Goal: Task Accomplishment & Management: Use online tool/utility

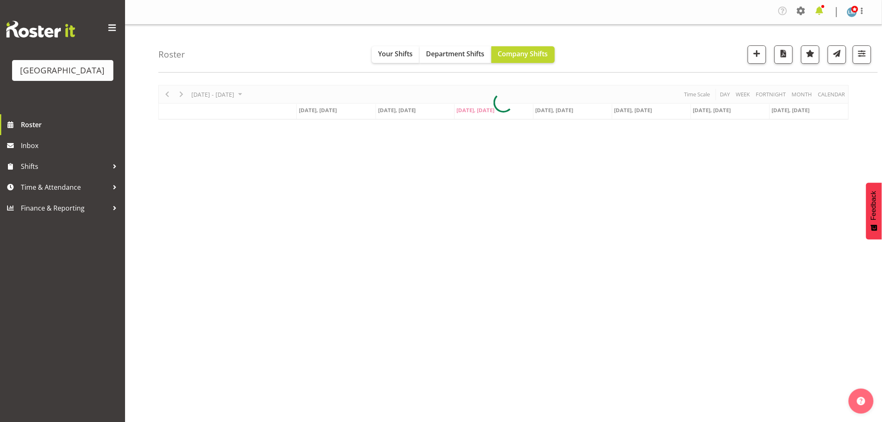
click at [817, 14] on span at bounding box center [818, 10] width 13 height 13
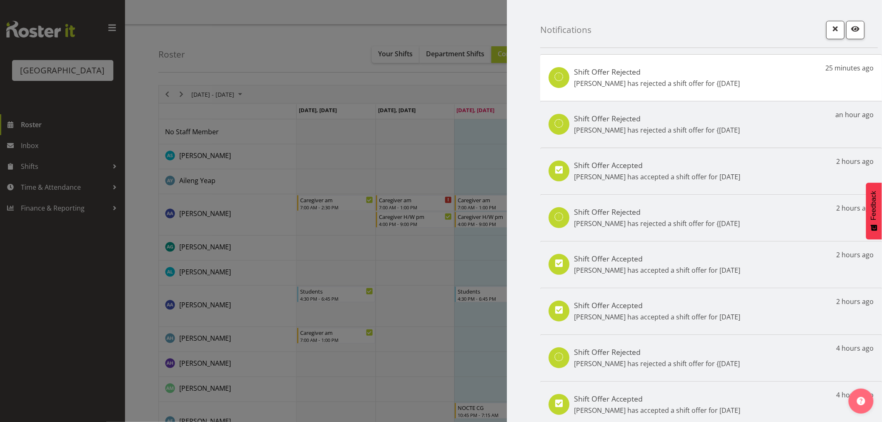
click at [94, 301] on div at bounding box center [441, 211] width 882 height 422
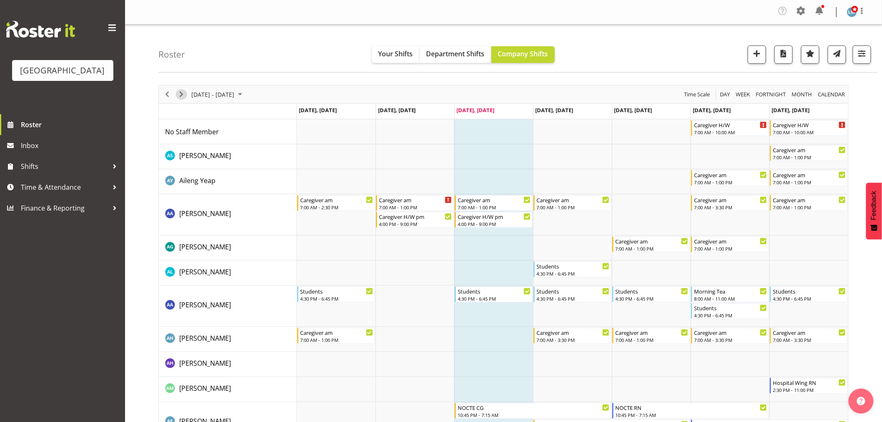
click at [176, 97] on span "Next" at bounding box center [181, 94] width 10 height 10
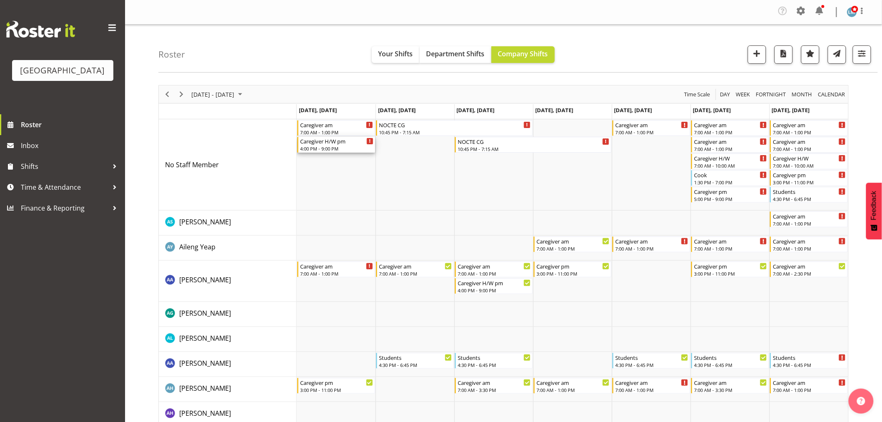
click at [320, 149] on div "4:00 PM - 9:00 PM" at bounding box center [336, 148] width 73 height 7
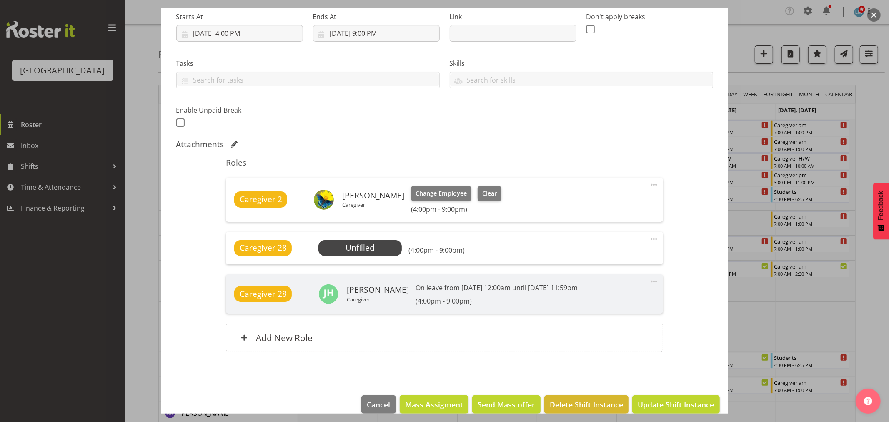
scroll to position [139, 0]
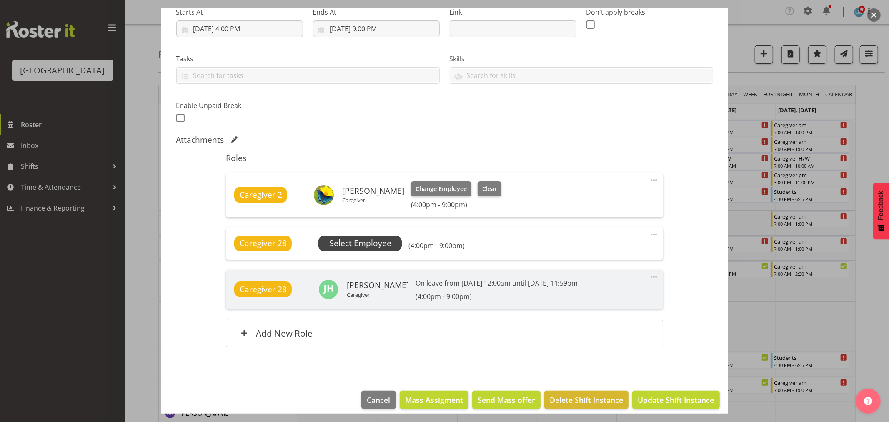
click at [347, 245] on span "Select Employee" at bounding box center [360, 243] width 62 height 12
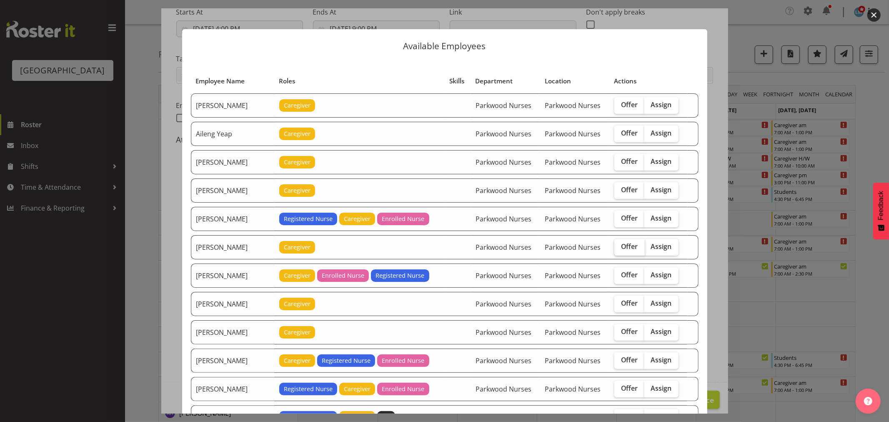
click at [620, 252] on label "Offer" at bounding box center [629, 247] width 30 height 17
click at [620, 249] on input "Offer" at bounding box center [616, 246] width 5 height 5
checkbox input "true"
click at [635, 299] on label "Offer" at bounding box center [629, 303] width 30 height 17
click at [620, 300] on input "Offer" at bounding box center [616, 302] width 5 height 5
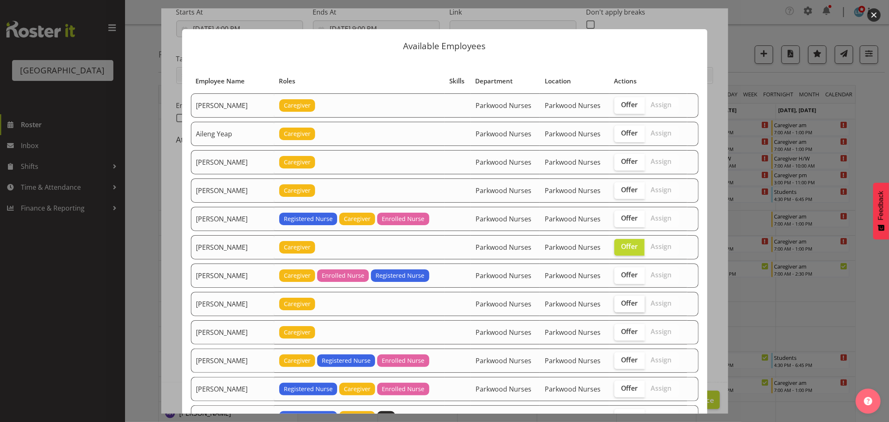
checkbox input "true"
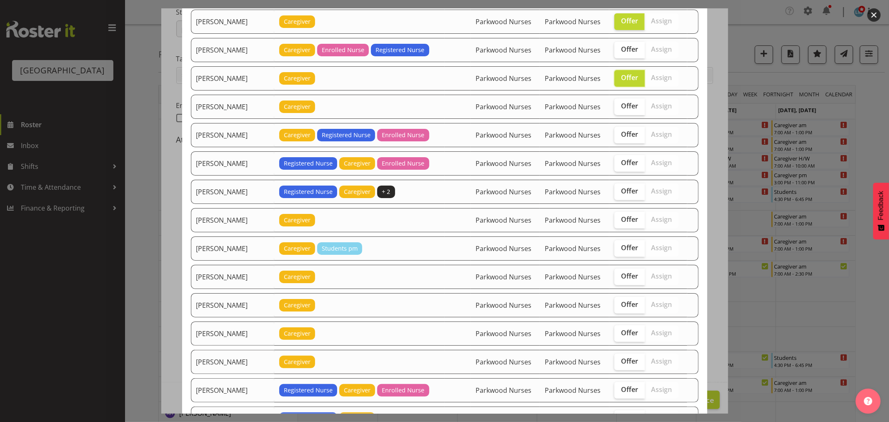
scroll to position [277, 0]
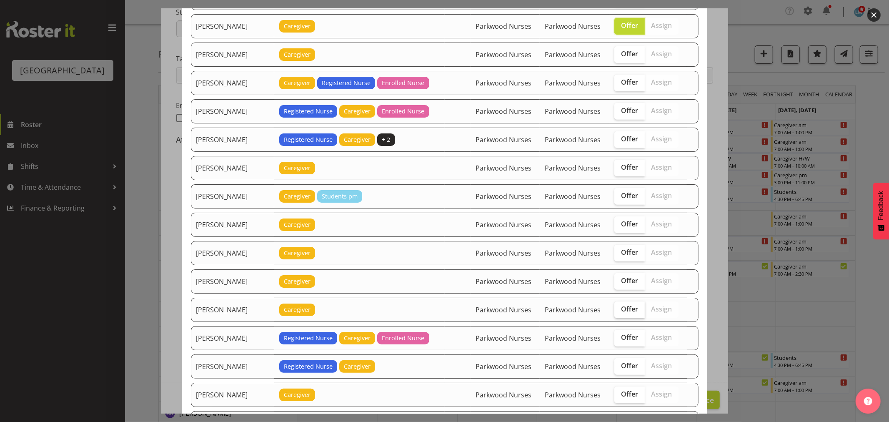
click at [621, 309] on span "Offer" at bounding box center [629, 309] width 17 height 8
click at [619, 309] on input "Offer" at bounding box center [616, 308] width 5 height 5
checkbox input "true"
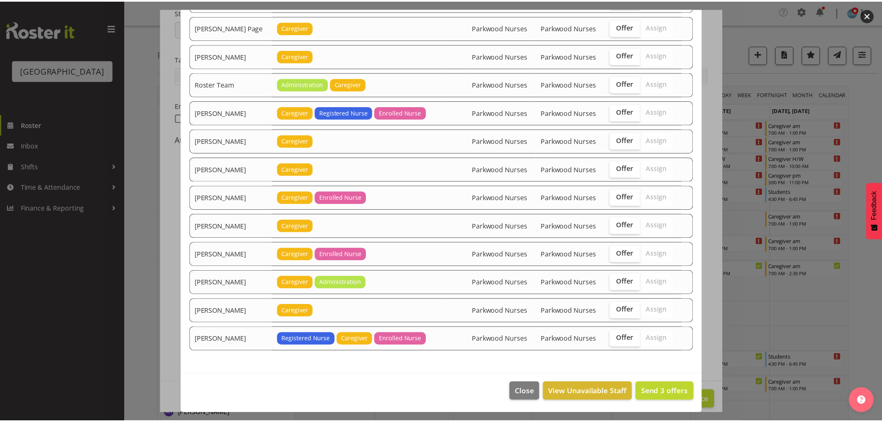
scroll to position [1215, 0]
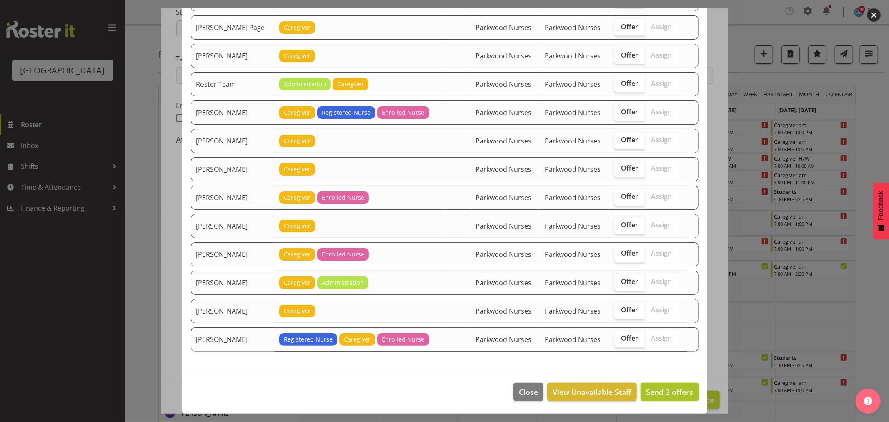
click at [663, 389] on span "Send 3 offers" at bounding box center [669, 392] width 47 height 10
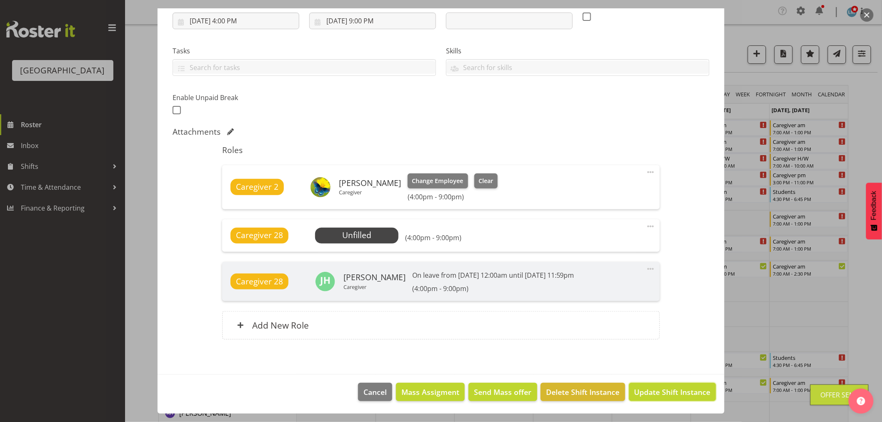
click at [663, 389] on span "Update Shift Instance" at bounding box center [672, 391] width 76 height 11
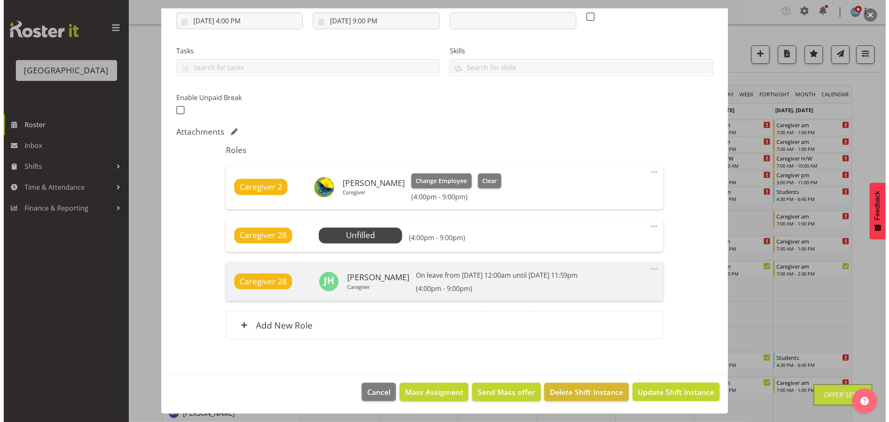
scroll to position [113, 0]
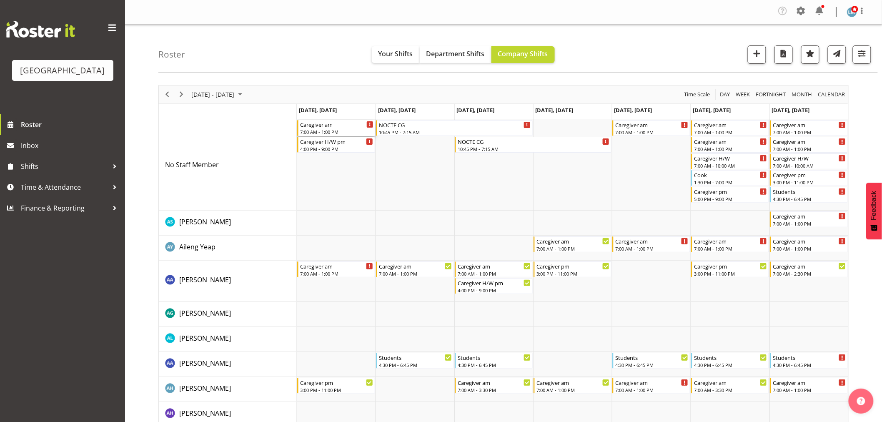
click at [311, 127] on div "Caregiver am" at bounding box center [336, 124] width 73 height 8
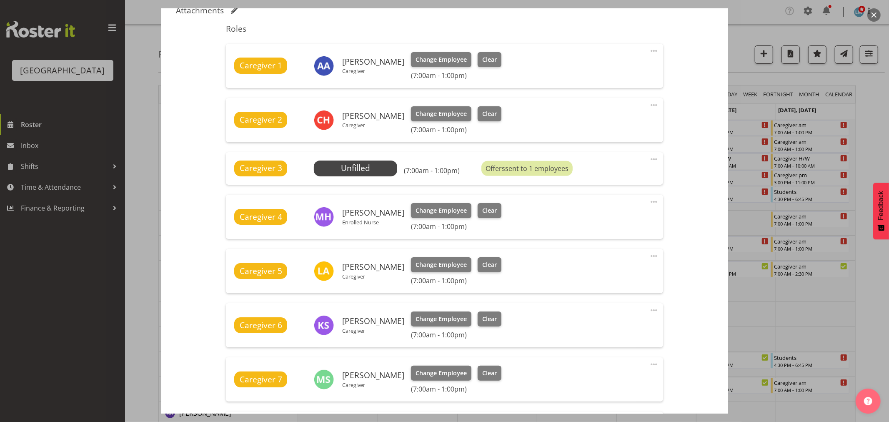
scroll to position [324, 0]
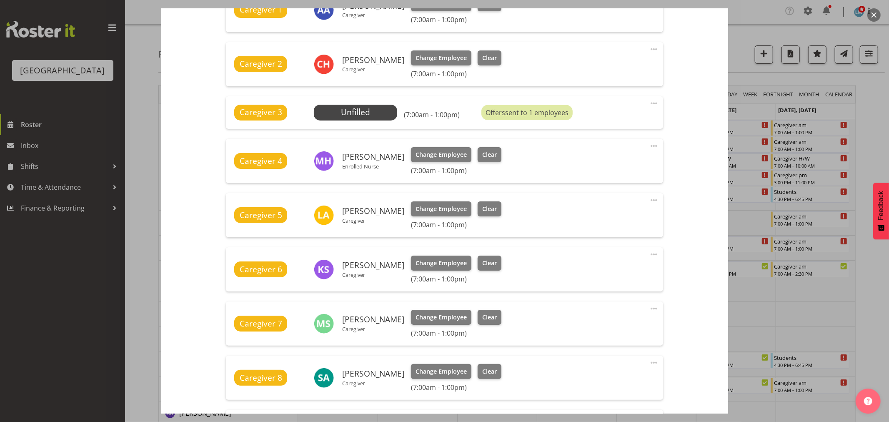
click at [872, 108] on div at bounding box center [444, 211] width 889 height 422
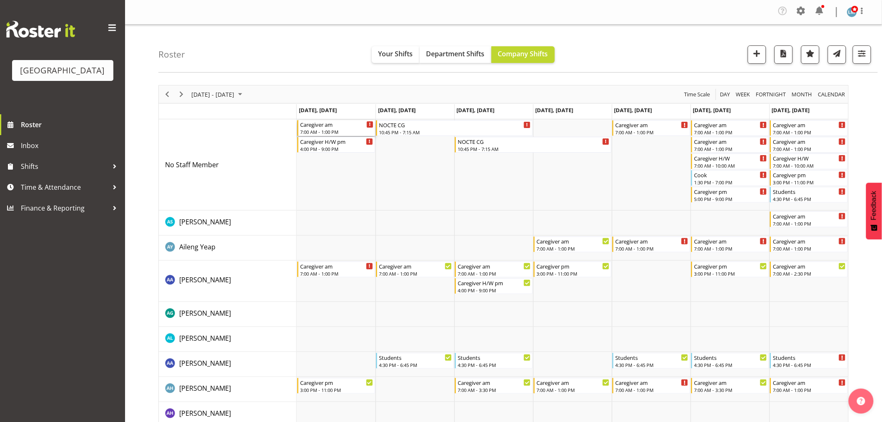
click at [340, 131] on div "7:00 AM - 1:00 PM" at bounding box center [336, 131] width 73 height 7
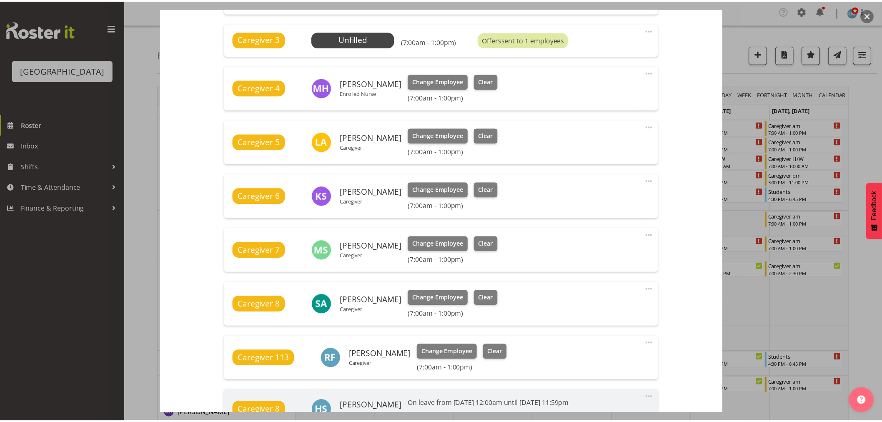
scroll to position [396, 0]
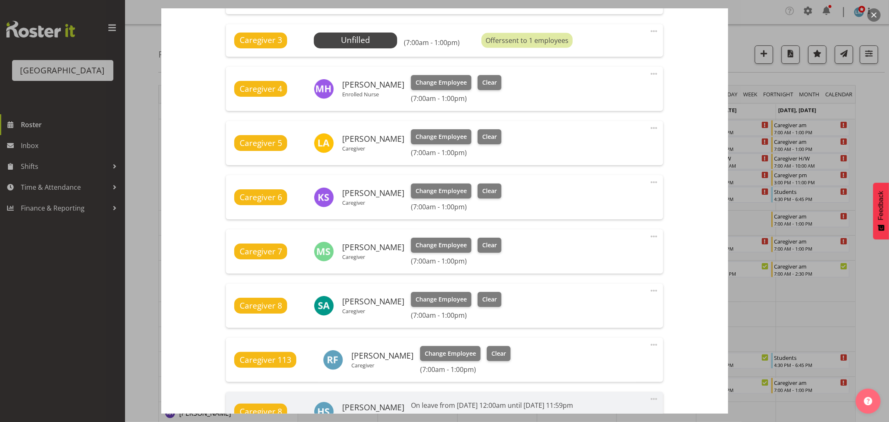
click at [874, 115] on div at bounding box center [444, 211] width 889 height 422
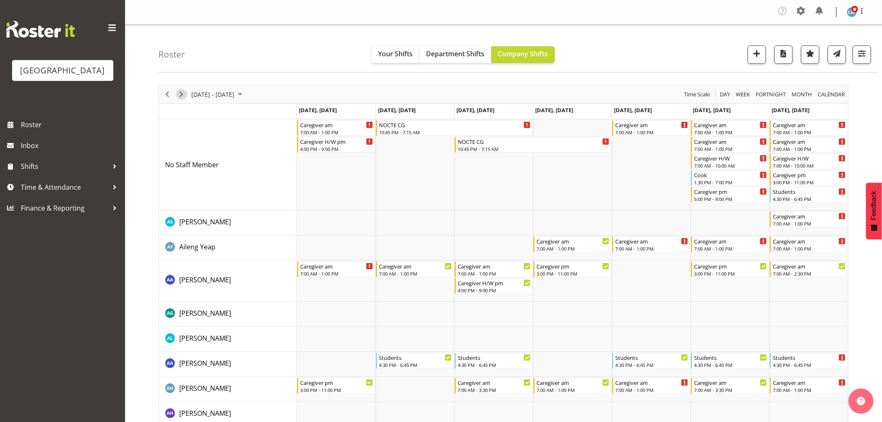
click at [182, 92] on span "Next" at bounding box center [181, 94] width 10 height 10
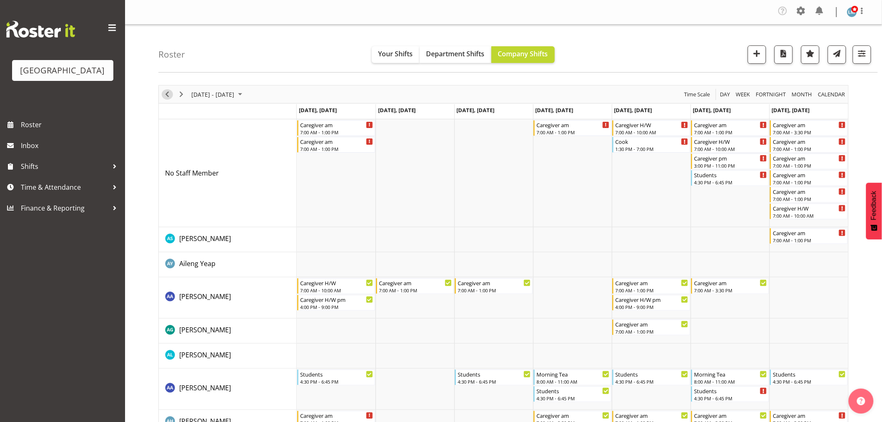
click at [165, 95] on span "Previous" at bounding box center [167, 94] width 10 height 10
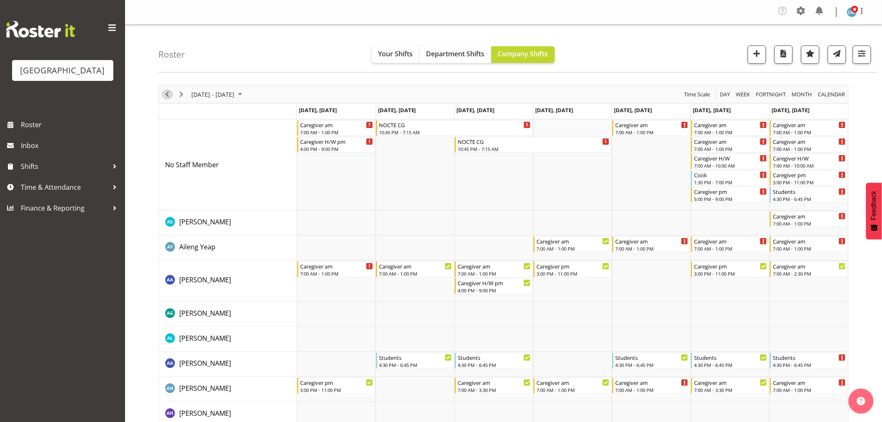
click at [167, 95] on span "Previous" at bounding box center [167, 94] width 10 height 10
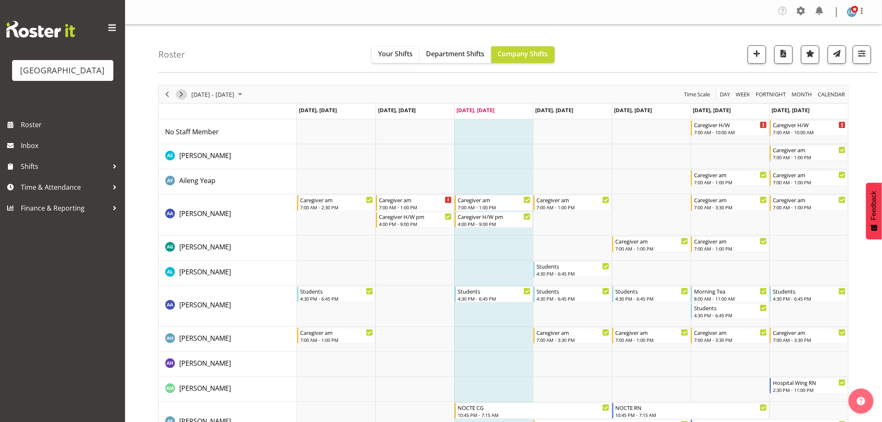
click at [177, 90] on span "Next" at bounding box center [181, 94] width 10 height 10
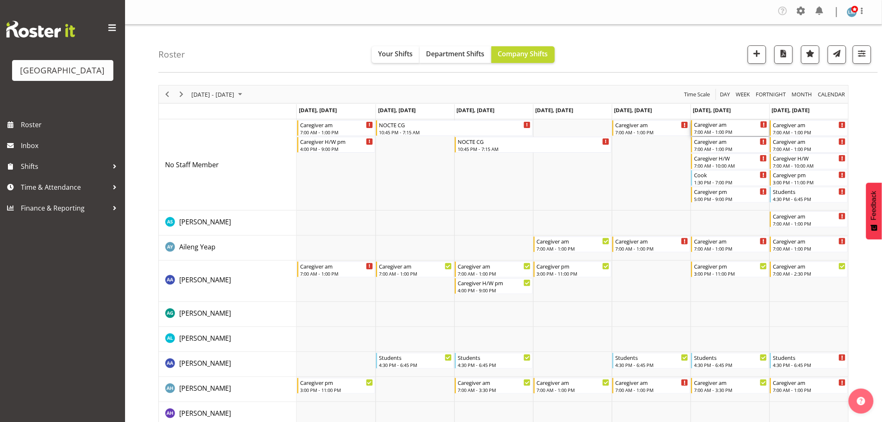
click at [736, 134] on div "7:00 AM - 1:00 PM" at bounding box center [730, 131] width 73 height 7
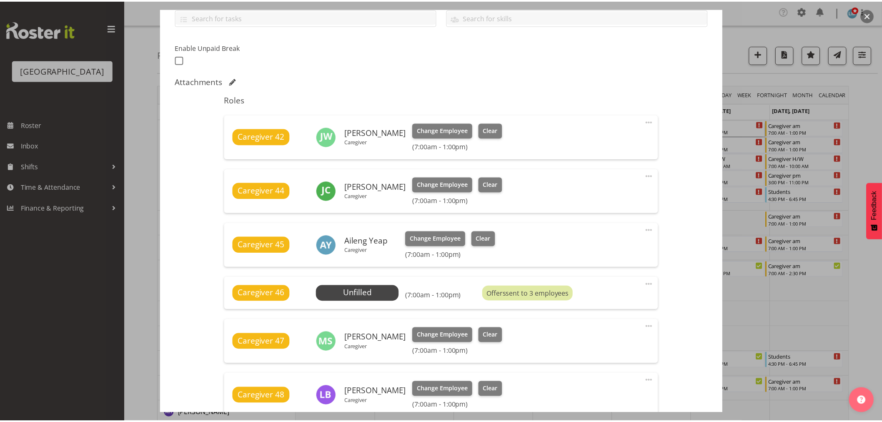
scroll to position [185, 0]
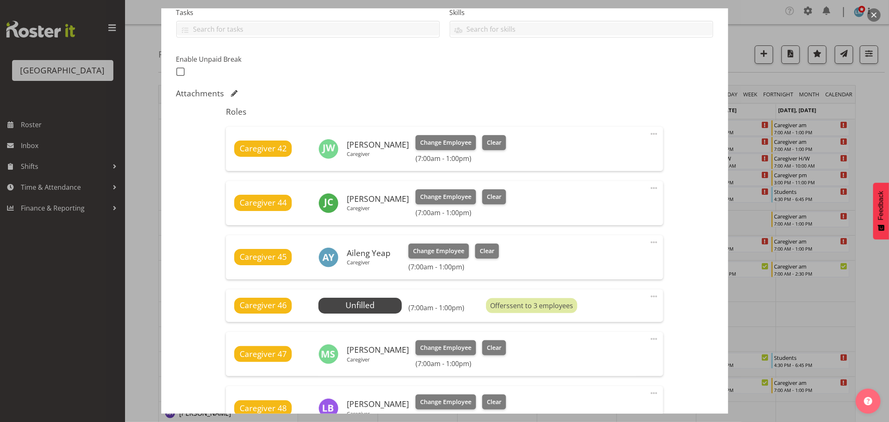
click at [864, 120] on div at bounding box center [444, 211] width 889 height 422
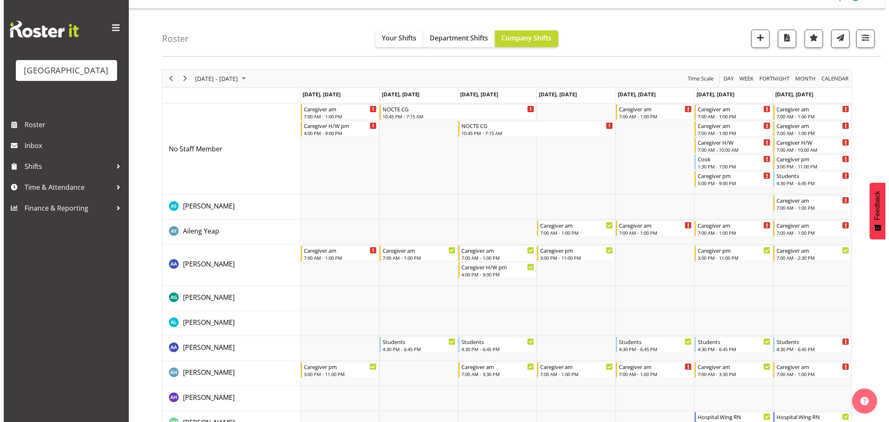
scroll to position [0, 0]
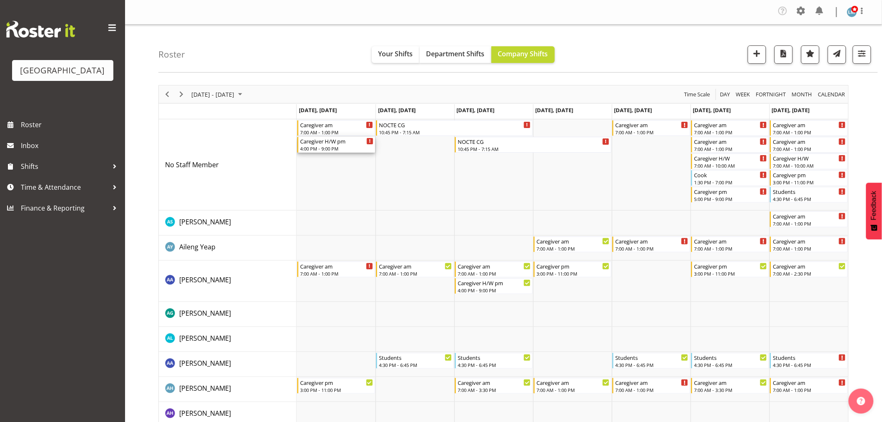
click at [315, 139] on div "Caregiver H/W pm" at bounding box center [336, 141] width 73 height 8
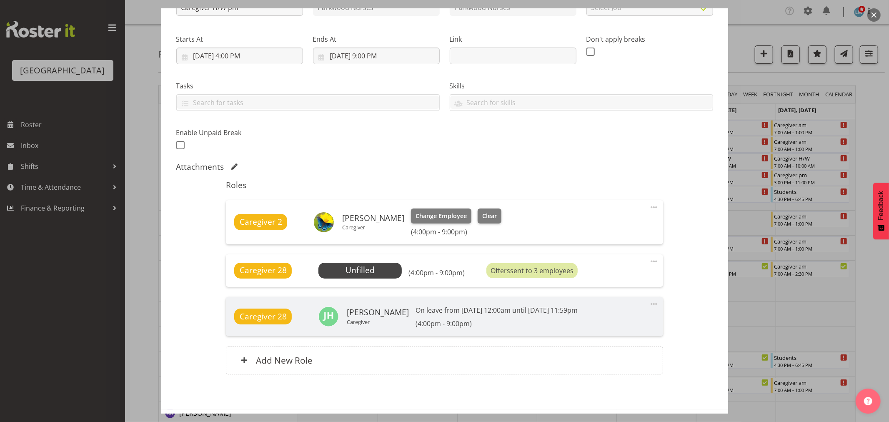
scroll to position [147, 0]
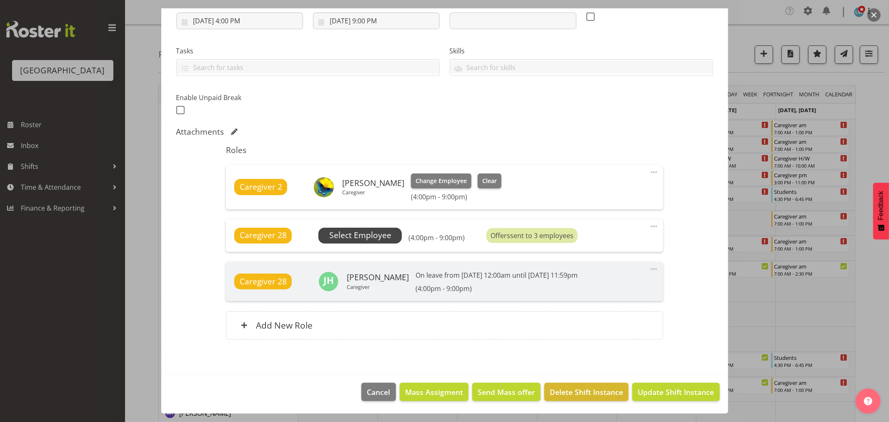
click at [350, 231] on span "Select Employee" at bounding box center [360, 235] width 62 height 12
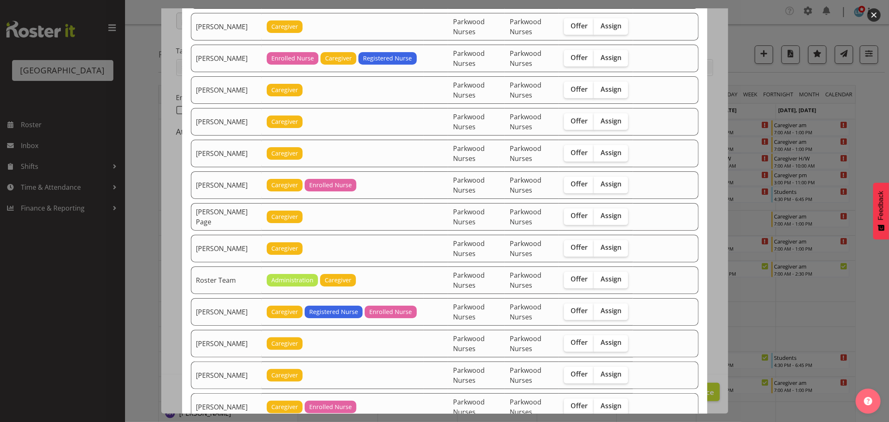
scroll to position [1250, 0]
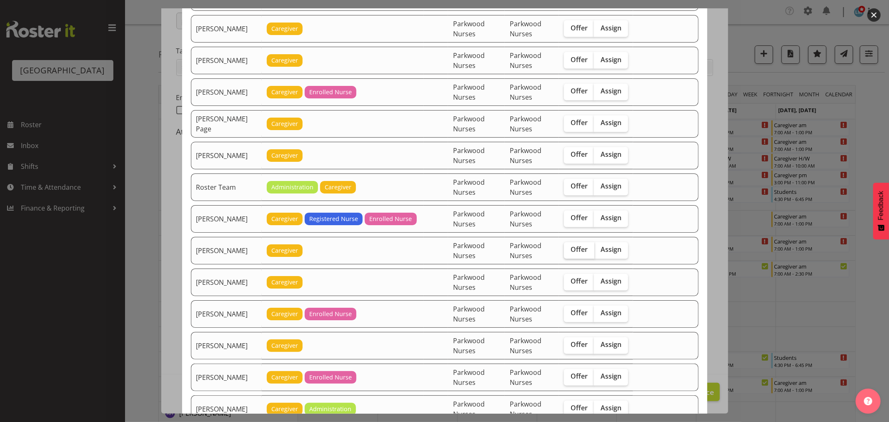
click at [577, 253] on span "Offer" at bounding box center [578, 249] width 17 height 8
click at [569, 252] on input "Offer" at bounding box center [566, 249] width 5 height 5
checkbox input "true"
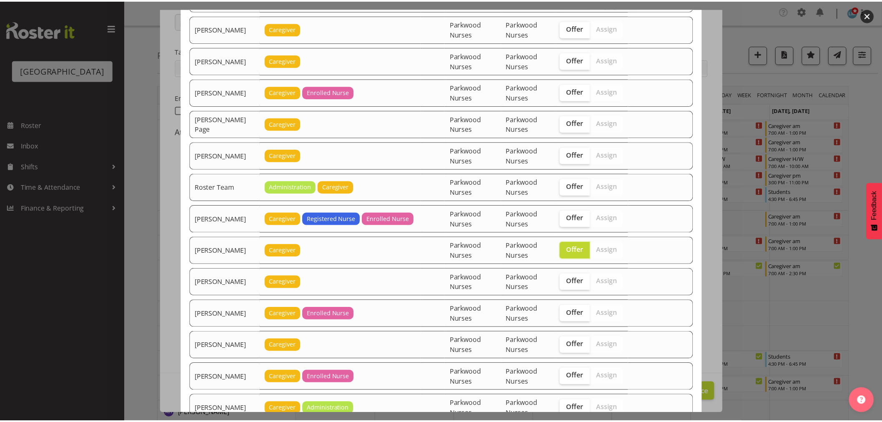
scroll to position [1389, 0]
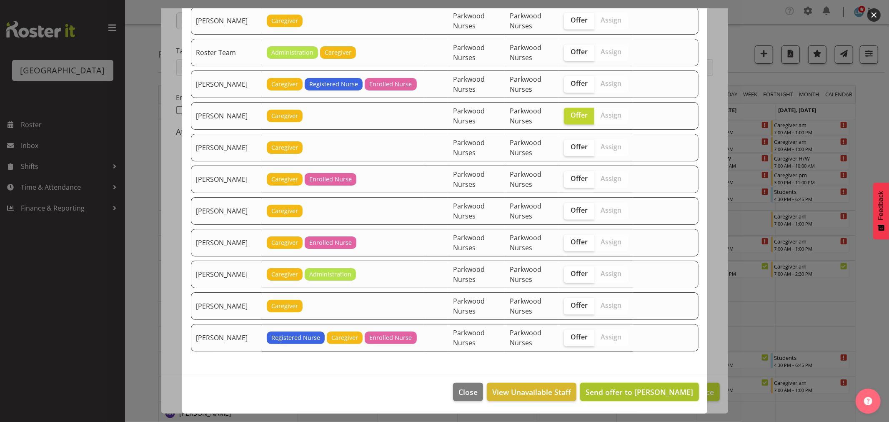
click at [640, 387] on span "Send offer to Samah Aboud" at bounding box center [638, 392] width 107 height 10
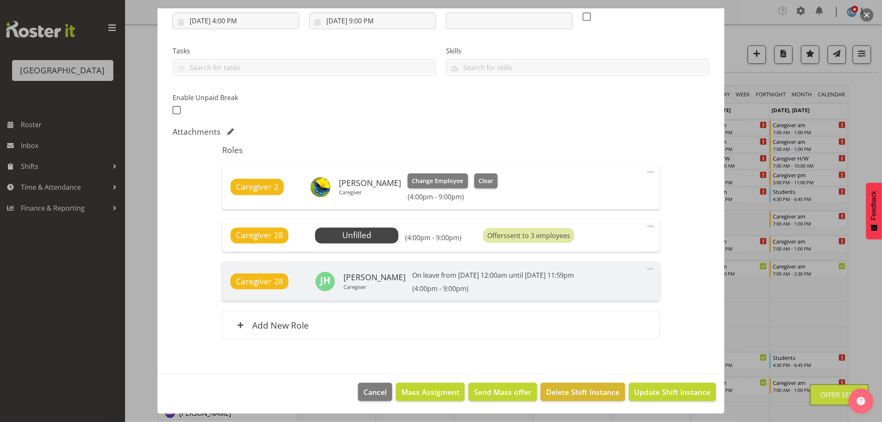
scroll to position [277, 0]
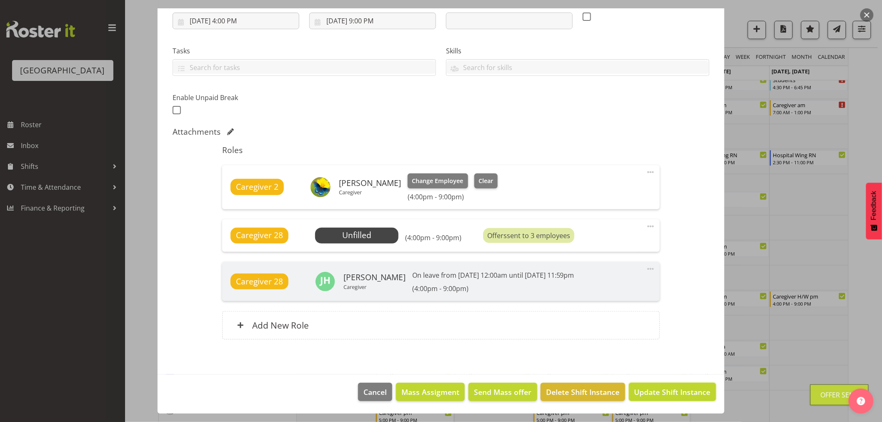
click at [640, 386] on span "Update Shift Instance" at bounding box center [672, 391] width 76 height 11
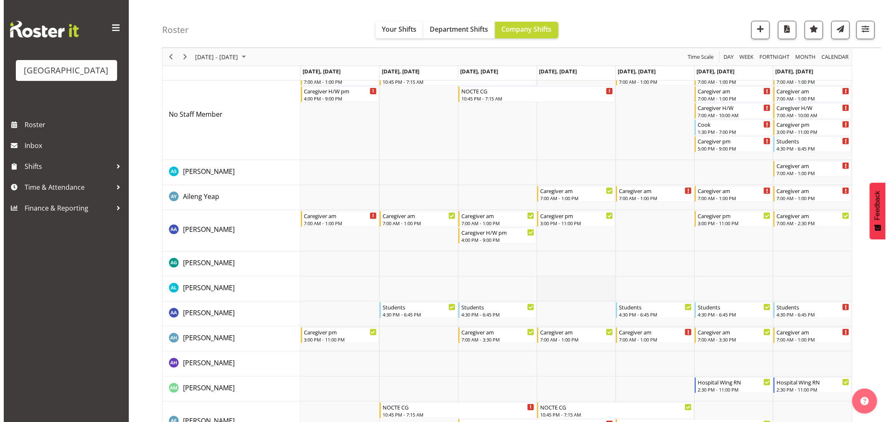
scroll to position [0, 0]
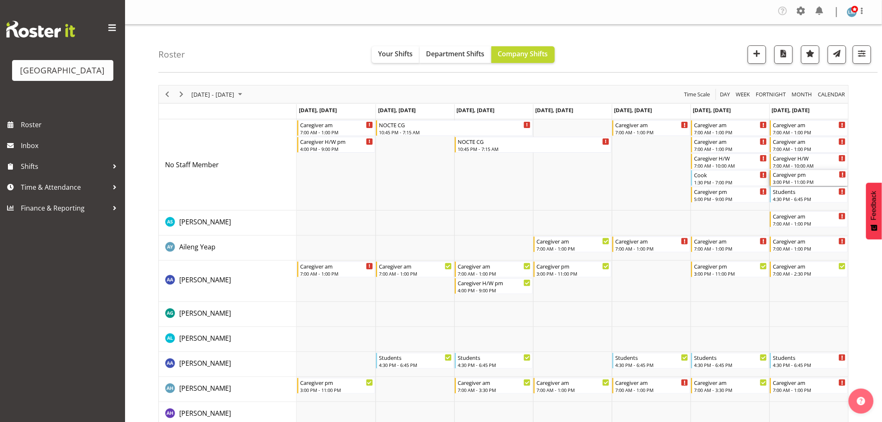
click at [803, 181] on div "3:00 PM - 11:00 PM" at bounding box center [808, 181] width 73 height 7
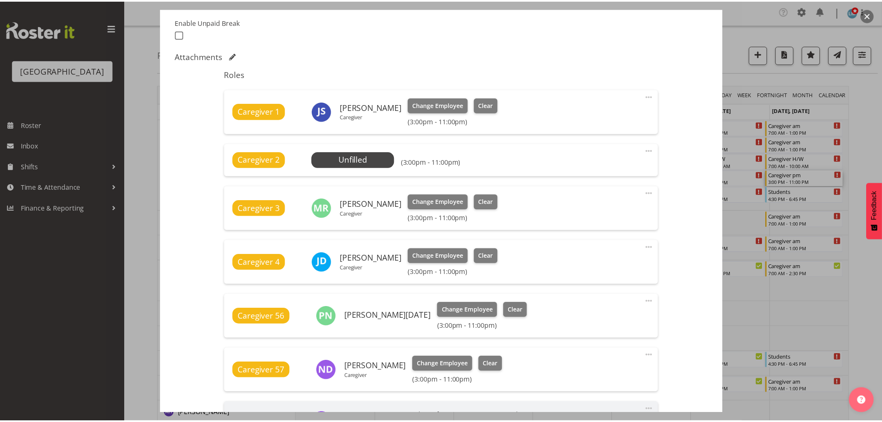
scroll to position [277, 0]
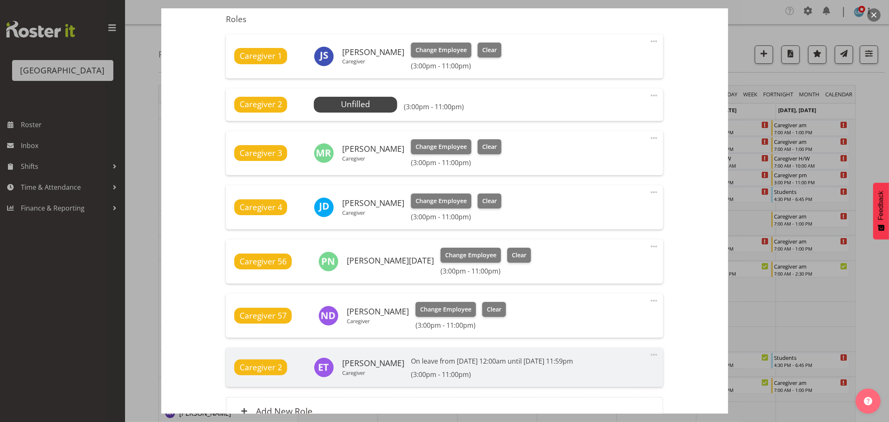
click at [863, 148] on div at bounding box center [444, 211] width 889 height 422
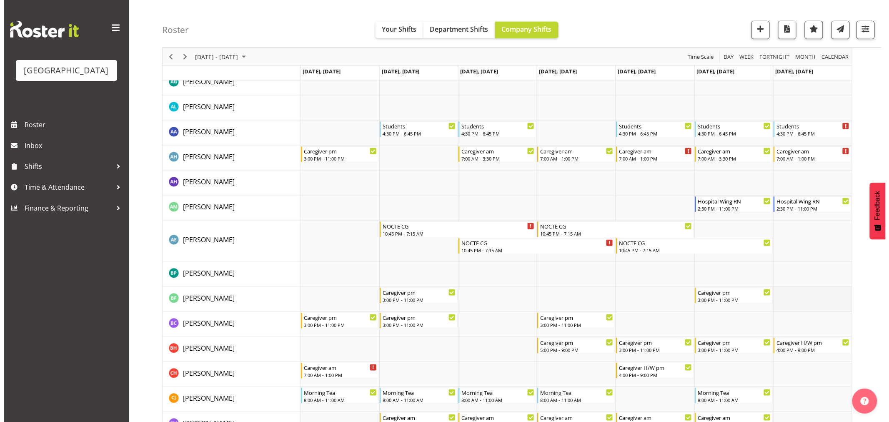
scroll to position [0, 0]
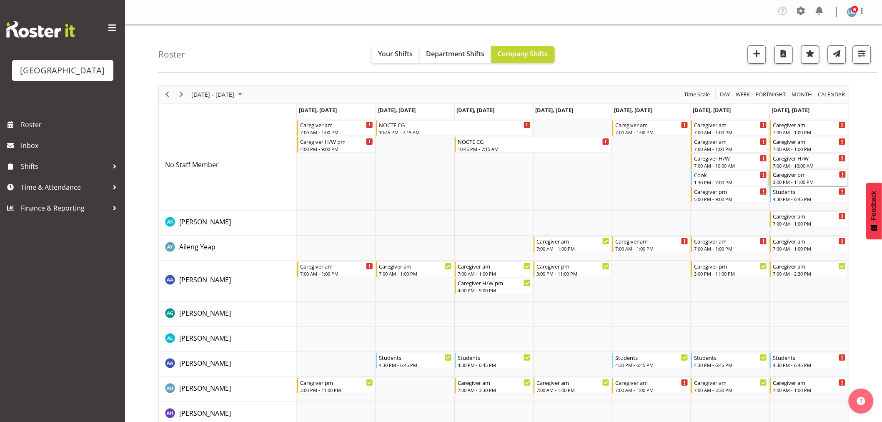
click at [790, 184] on div "3:00 PM - 11:00 PM" at bounding box center [808, 181] width 73 height 7
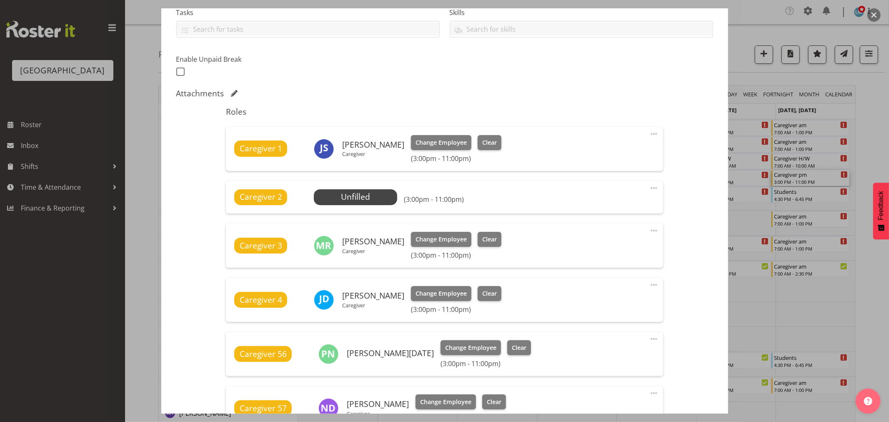
scroll to position [277, 0]
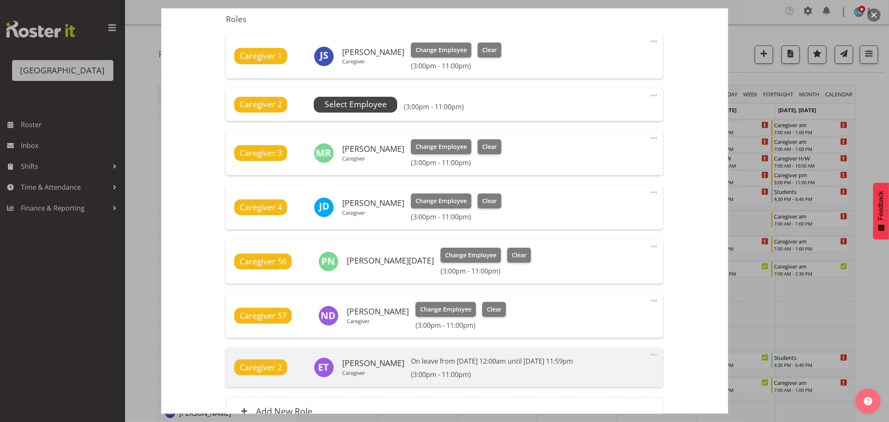
click at [371, 99] on span "Select Employee" at bounding box center [356, 104] width 62 height 12
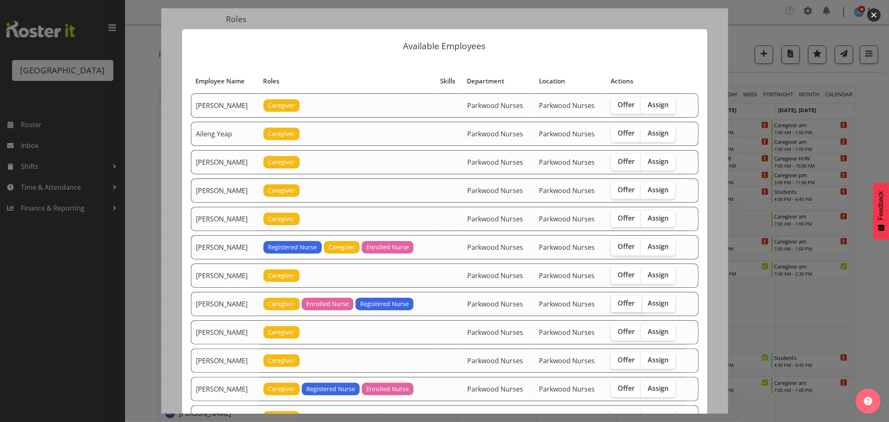
click at [618, 301] on span "Offer" at bounding box center [625, 303] width 17 height 8
click at [616, 301] on input "Offer" at bounding box center [613, 302] width 5 height 5
checkbox input "true"
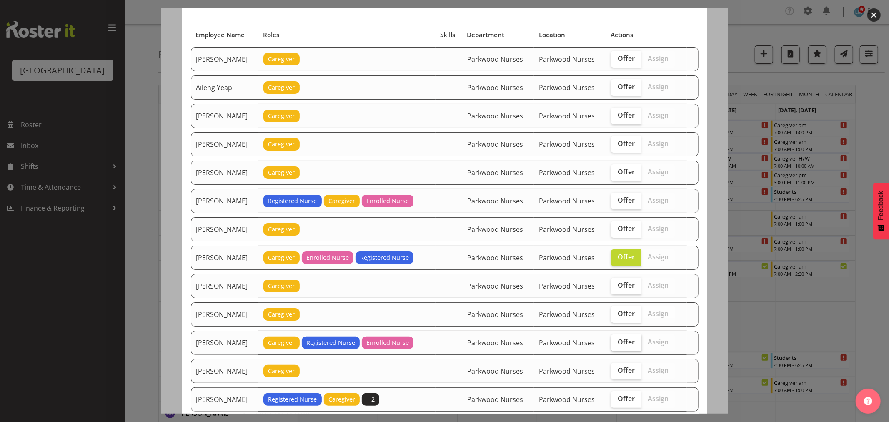
click at [627, 344] on span "Offer" at bounding box center [625, 341] width 17 height 8
click at [616, 344] on input "Offer" at bounding box center [613, 341] width 5 height 5
click at [627, 344] on span "Offer" at bounding box center [625, 341] width 17 height 8
click at [616, 344] on input "Offer" at bounding box center [613, 341] width 5 height 5
checkbox input "false"
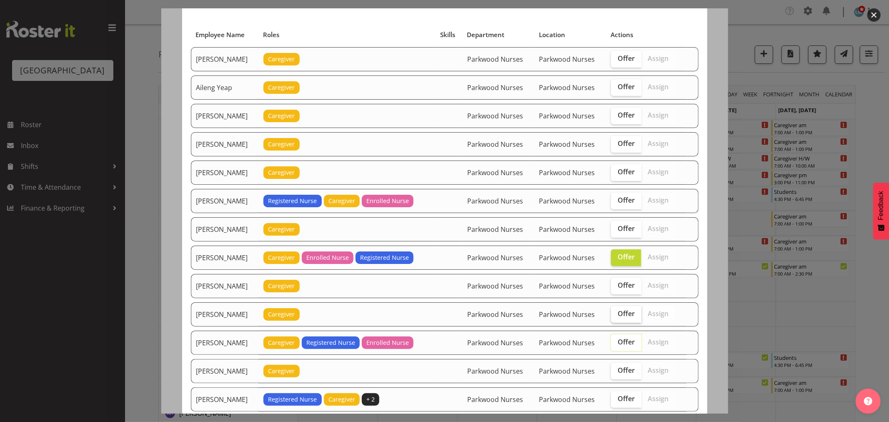
click at [626, 315] on span "Offer" at bounding box center [625, 313] width 17 height 8
click at [616, 315] on input "Offer" at bounding box center [613, 313] width 5 height 5
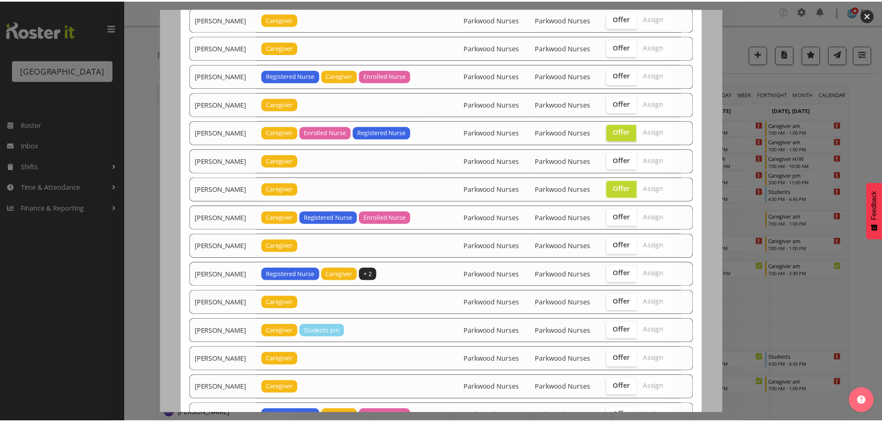
scroll to position [185, 0]
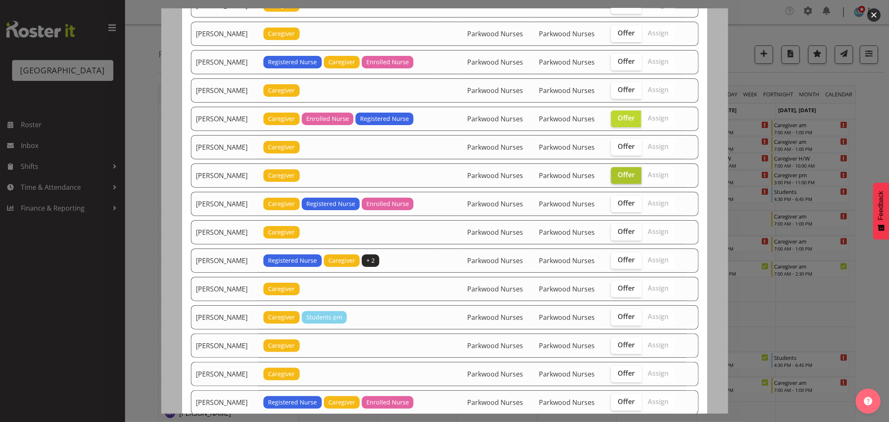
click at [625, 177] on span "Offer" at bounding box center [625, 174] width 17 height 8
click at [616, 177] on input "Offer" at bounding box center [613, 174] width 5 height 5
checkbox input "false"
click at [621, 117] on span "Offer" at bounding box center [625, 118] width 17 height 8
click at [616, 117] on input "Offer" at bounding box center [613, 117] width 5 height 5
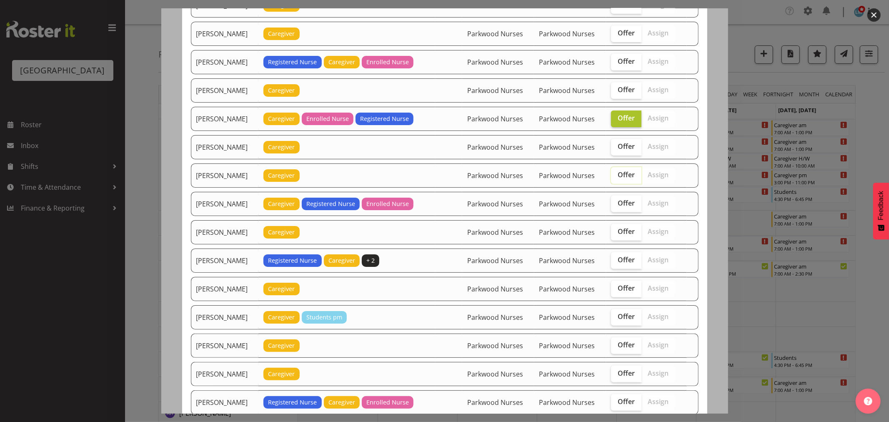
checkbox input "false"
click at [867, 157] on div at bounding box center [444, 211] width 889 height 422
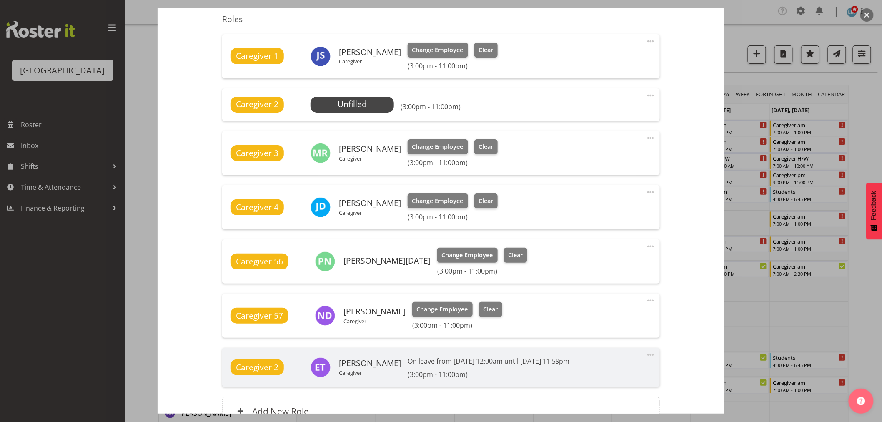
click at [867, 157] on div at bounding box center [441, 211] width 882 height 422
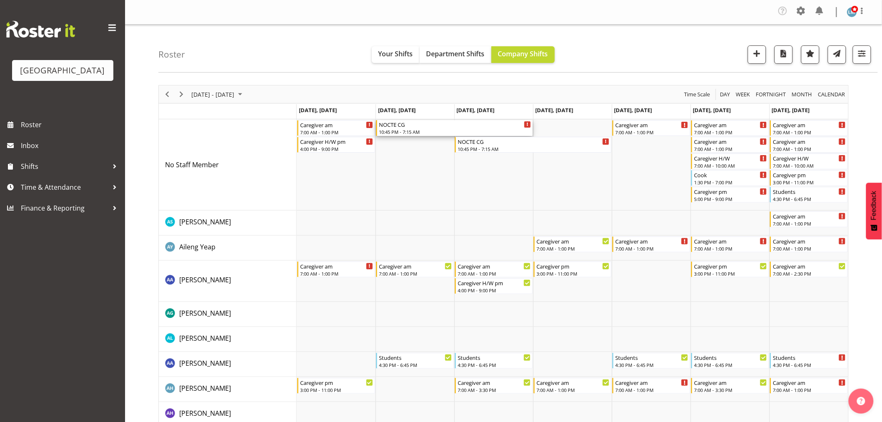
click at [404, 135] on div "10:45 PM - 7:15 AM" at bounding box center [455, 131] width 152 height 7
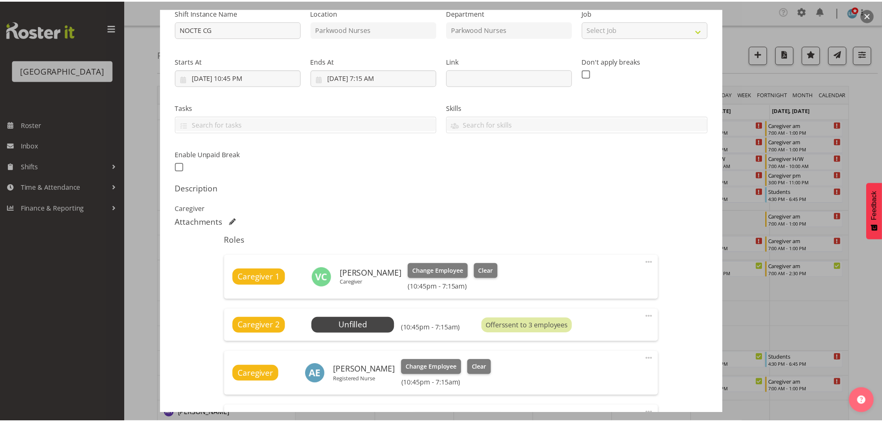
scroll to position [231, 0]
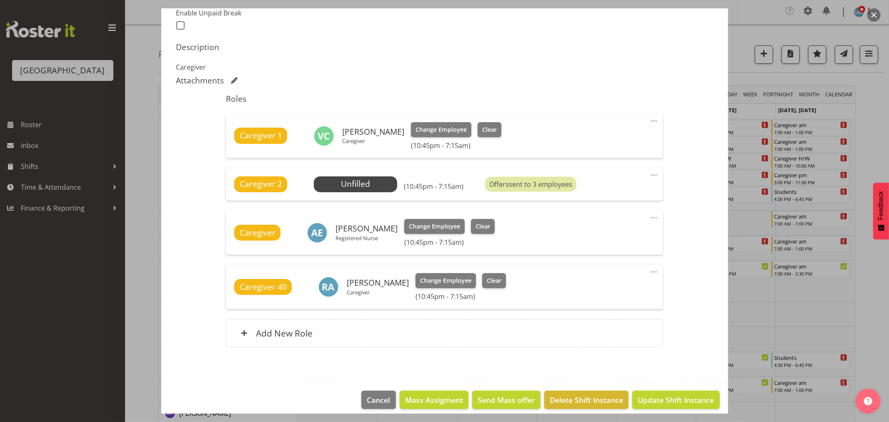
click at [870, 109] on div at bounding box center [444, 211] width 889 height 422
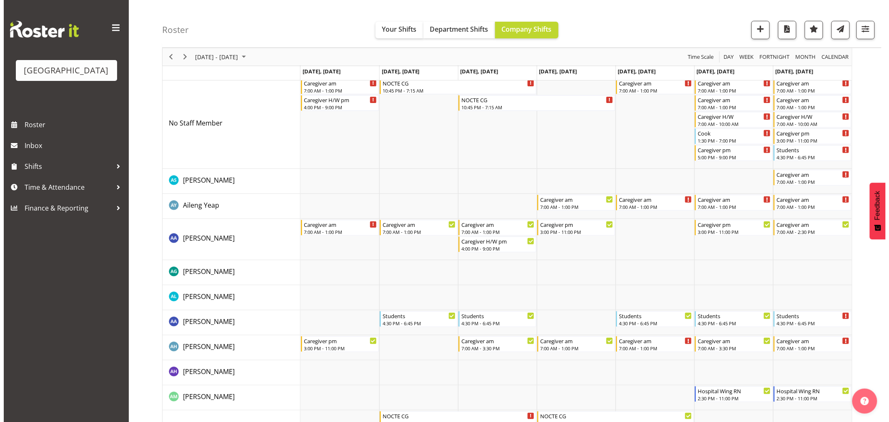
scroll to position [0, 0]
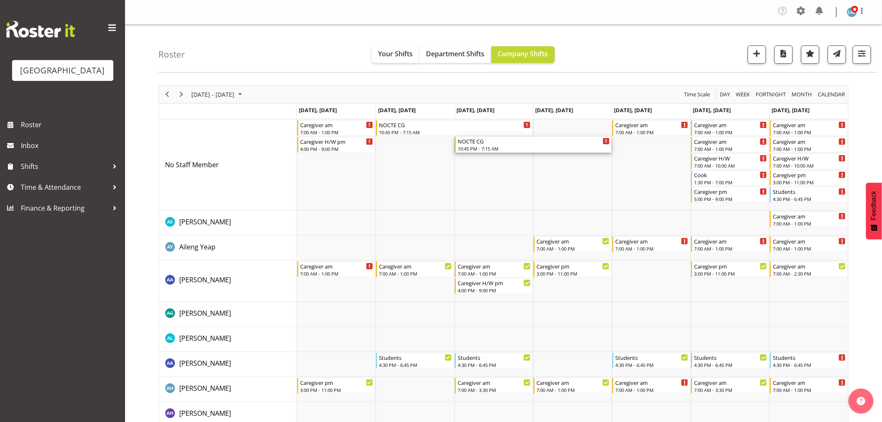
click at [465, 151] on div "10:45 PM - 7:15 AM" at bounding box center [533, 148] width 152 height 7
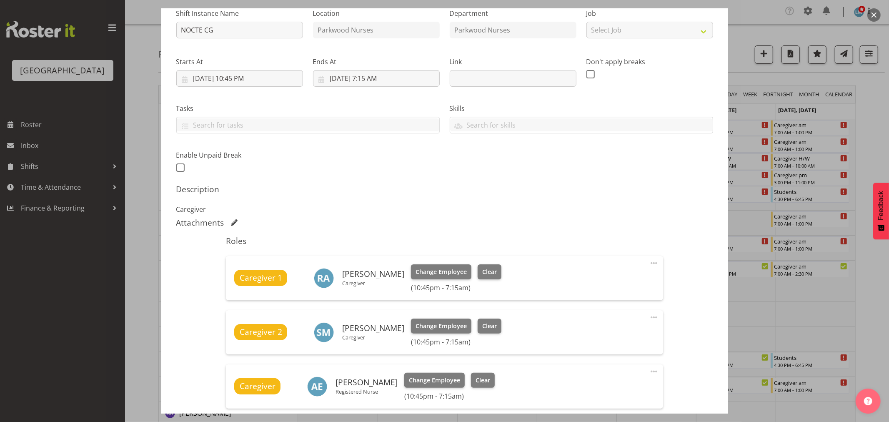
scroll to position [239, 0]
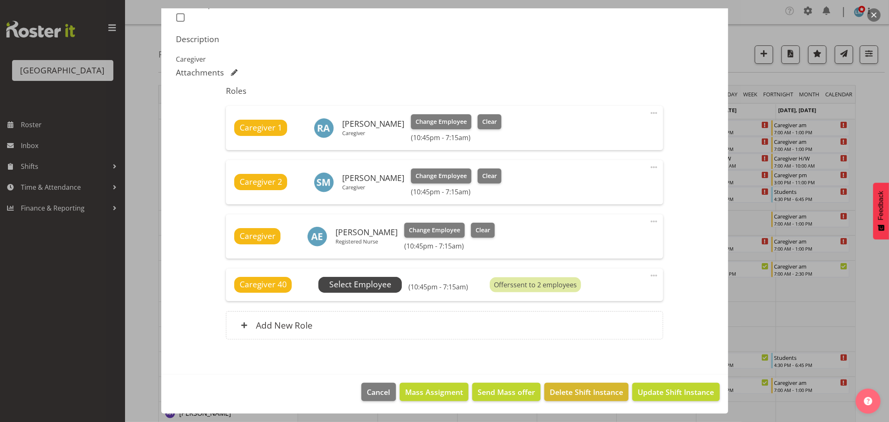
click at [380, 287] on span "Select Employee" at bounding box center [360, 284] width 62 height 12
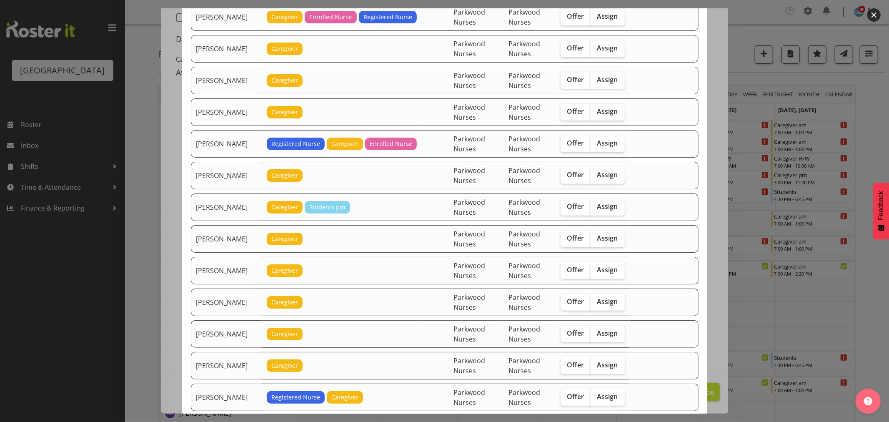
scroll to position [277, 0]
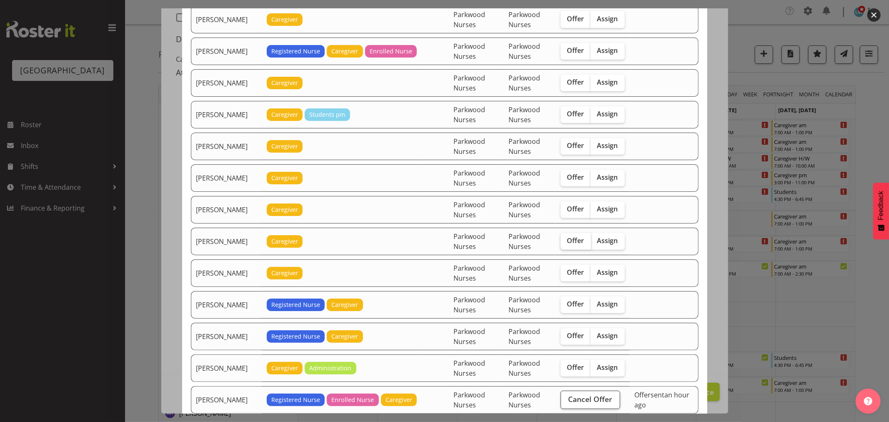
click at [575, 241] on span "Offer" at bounding box center [575, 240] width 17 height 8
click at [566, 241] on input "Offer" at bounding box center [562, 240] width 5 height 5
checkbox input "true"
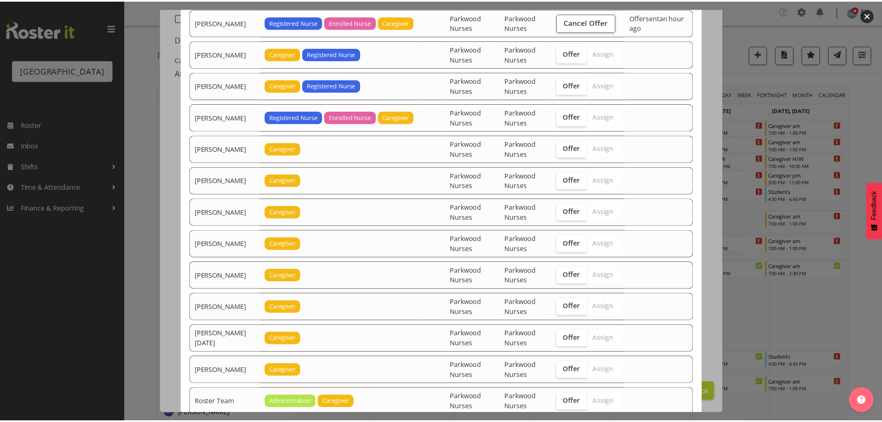
scroll to position [817, 0]
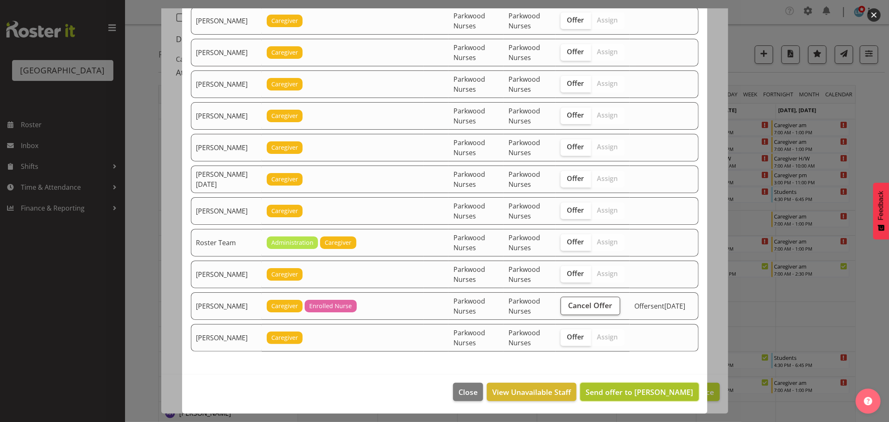
click at [638, 393] on span "Send offer to Ian Ramos" at bounding box center [638, 392] width 107 height 10
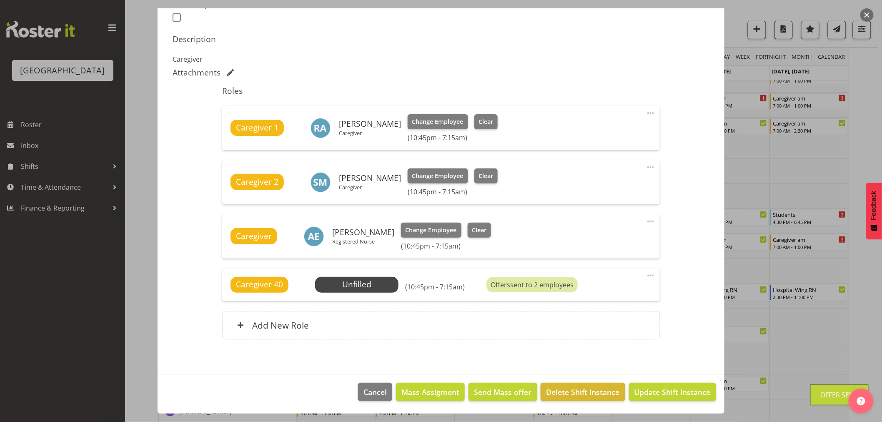
scroll to position [324, 0]
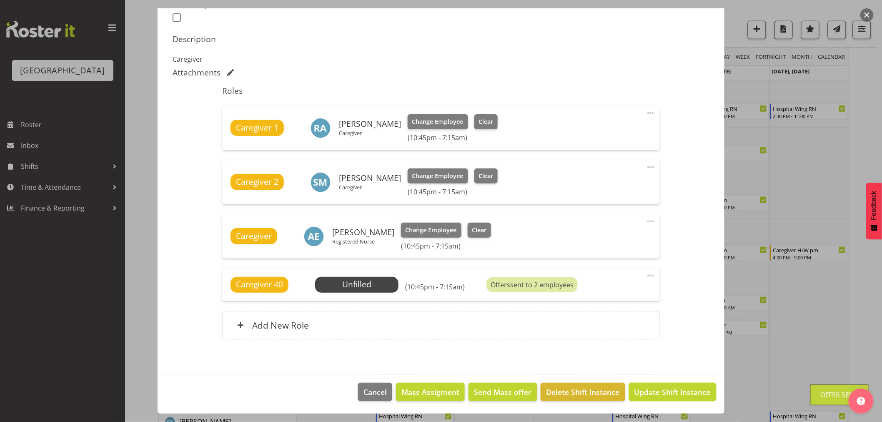
click at [641, 390] on span "Update Shift Instance" at bounding box center [672, 391] width 76 height 11
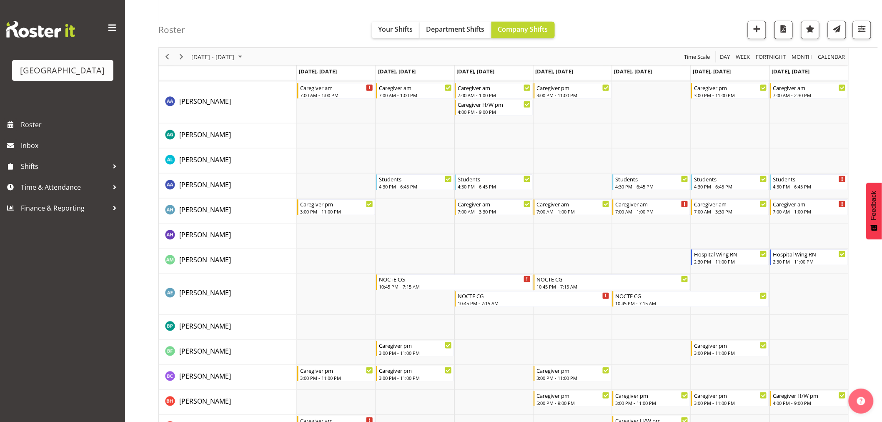
scroll to position [0, 0]
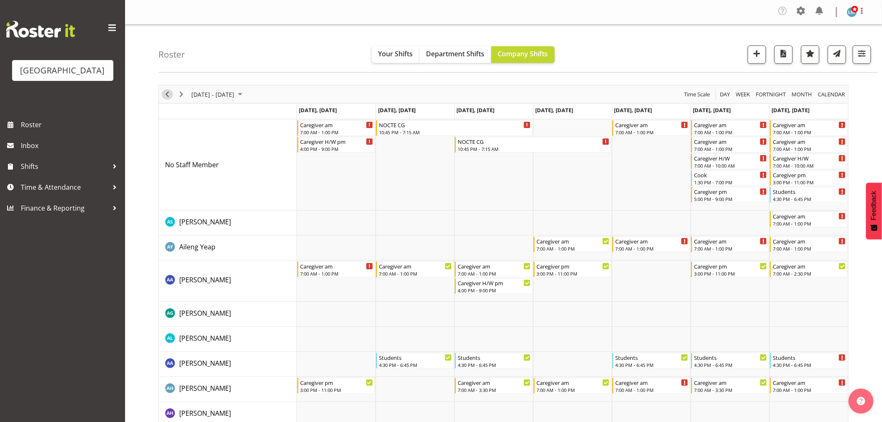
click at [171, 94] on span "Previous" at bounding box center [167, 94] width 10 height 10
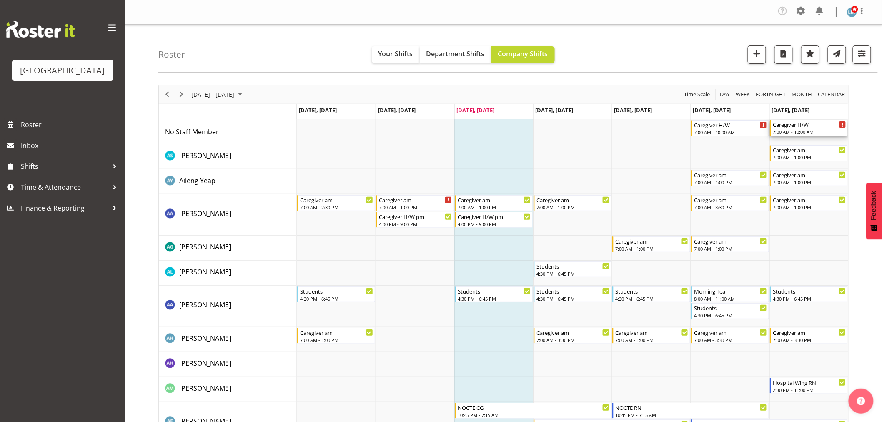
click at [783, 127] on div "Caregiver H/W" at bounding box center [808, 124] width 73 height 8
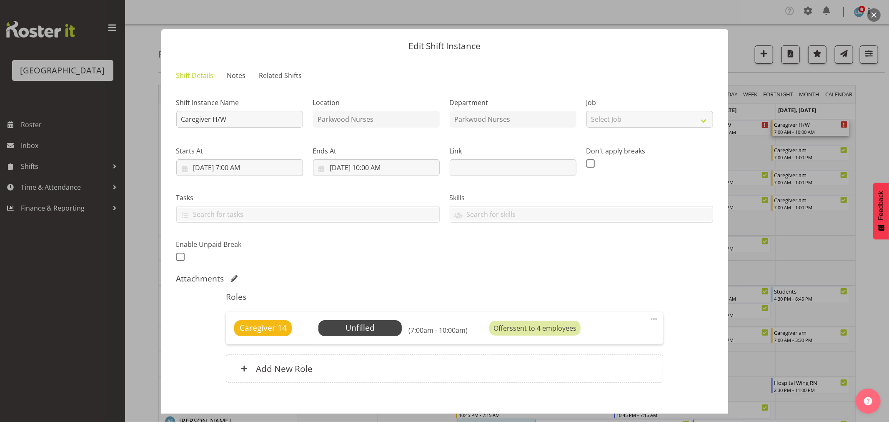
click at [873, 138] on div at bounding box center [444, 211] width 889 height 422
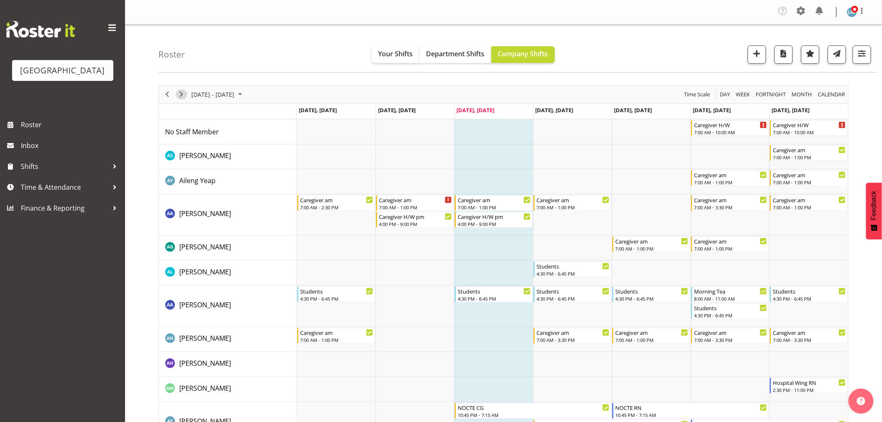
click at [178, 97] on span "Next" at bounding box center [181, 94] width 10 height 10
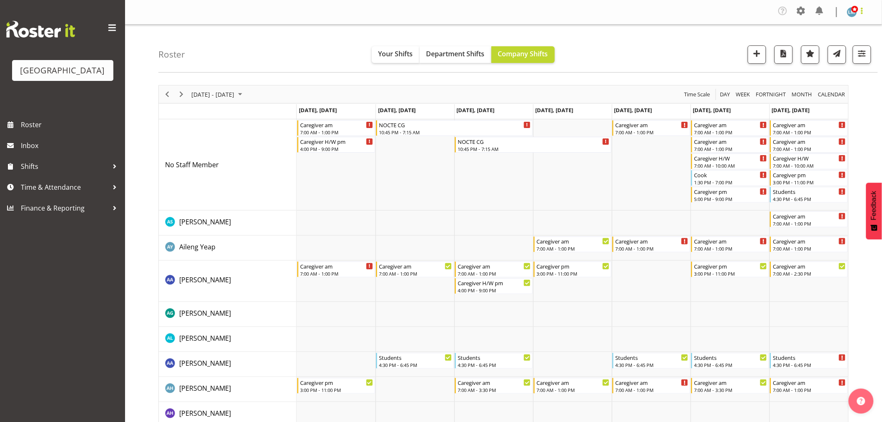
click at [864, 15] on span at bounding box center [862, 11] width 10 height 10
click at [863, 48] on link "Log Out" at bounding box center [827, 45] width 80 height 15
